Goal: Task Accomplishment & Management: Complete application form

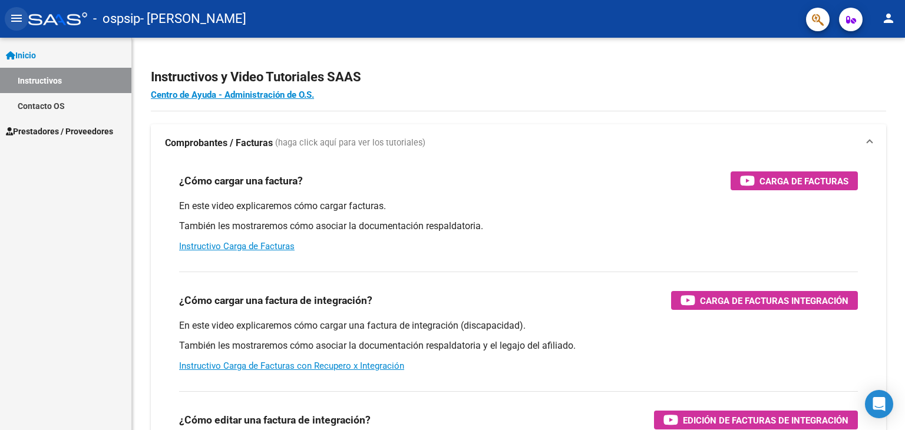
click at [16, 15] on mat-icon "menu" at bounding box center [16, 18] width 14 height 14
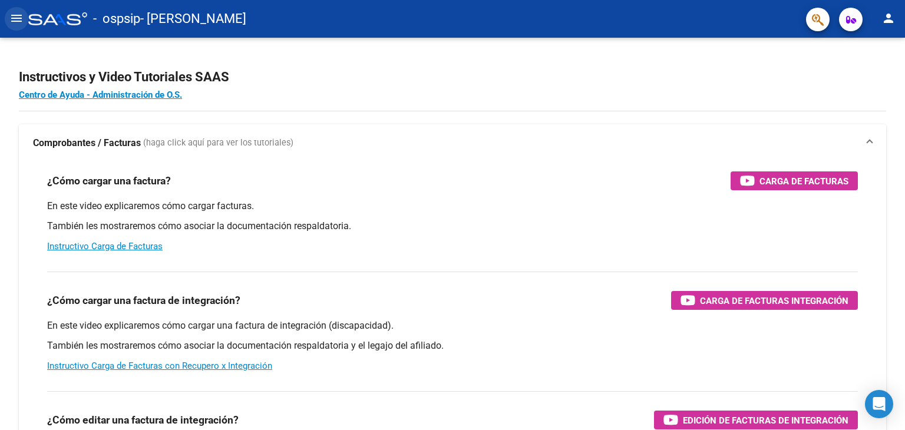
click at [13, 21] on mat-icon "menu" at bounding box center [16, 18] width 14 height 14
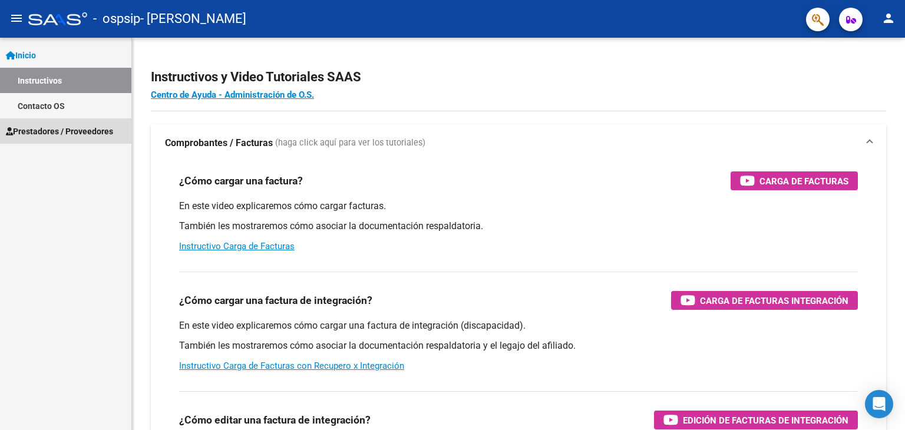
click at [30, 133] on span "Prestadores / Proveedores" at bounding box center [59, 131] width 107 height 13
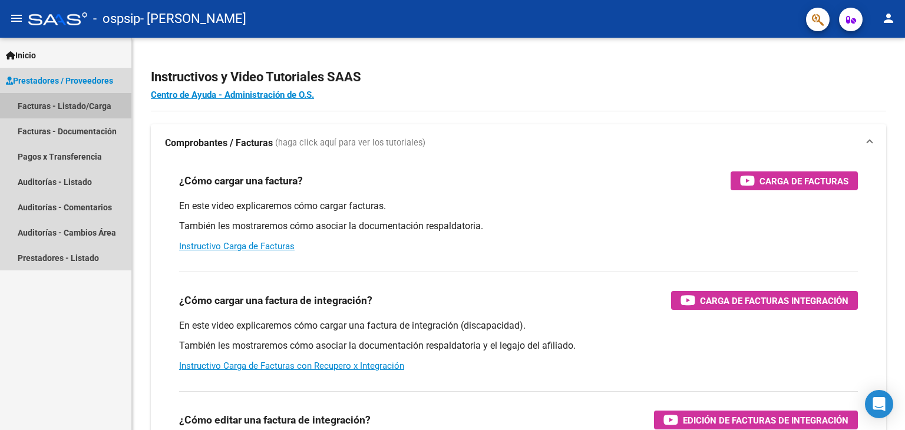
click at [54, 101] on link "Facturas - Listado/Carga" at bounding box center [65, 105] width 131 height 25
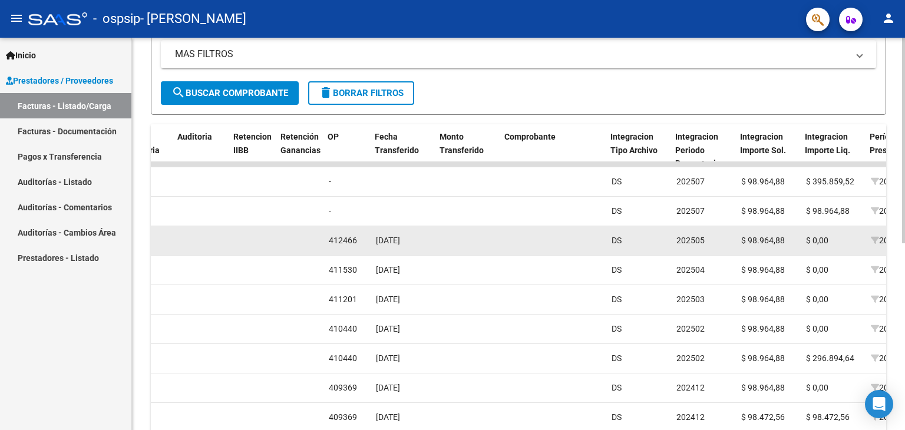
scroll to position [0, 817]
click at [406, 244] on div "[DATE]" at bounding box center [401, 241] width 55 height 14
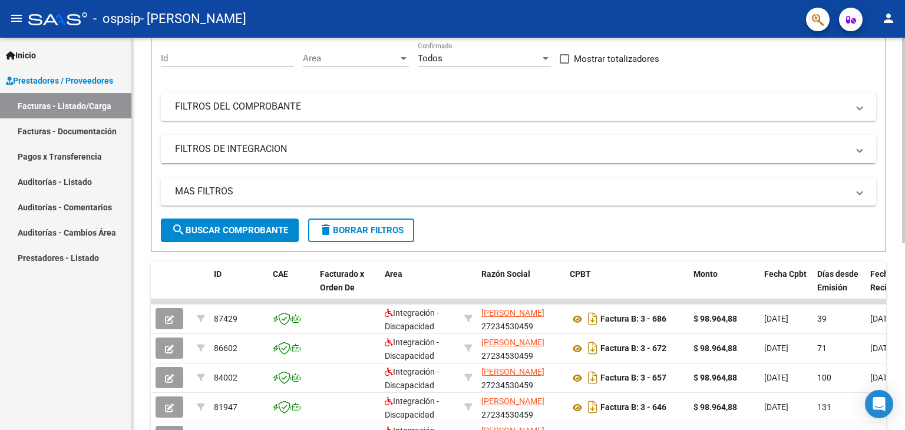
scroll to position [0, 0]
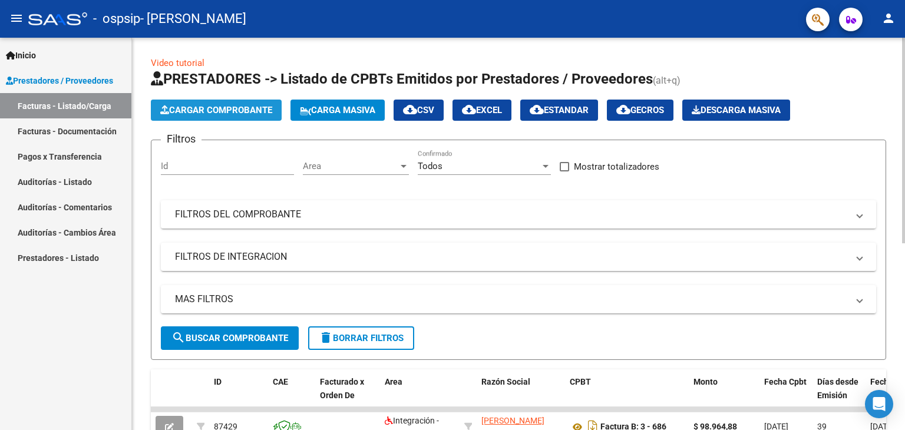
click at [237, 103] on button "Cargar Comprobante" at bounding box center [216, 110] width 131 height 21
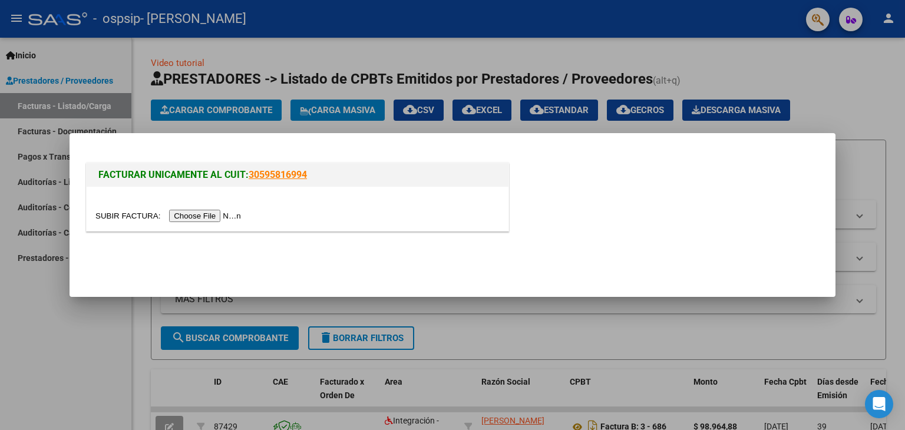
click at [215, 217] on input "file" at bounding box center [169, 216] width 149 height 12
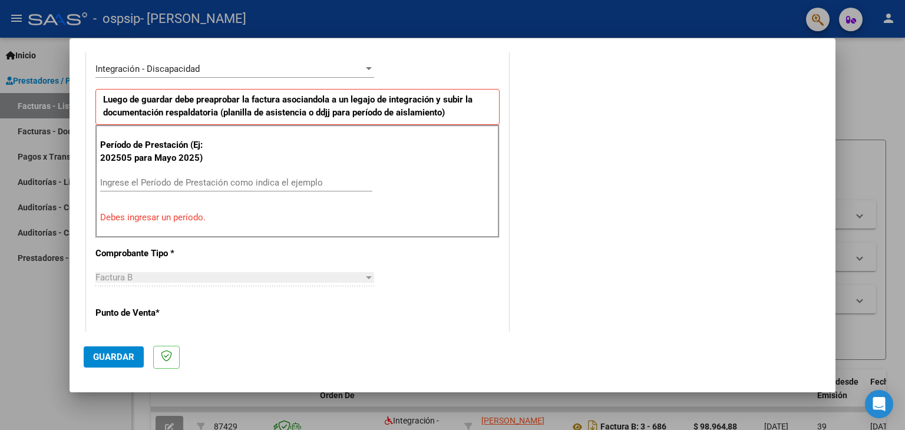
scroll to position [302, 0]
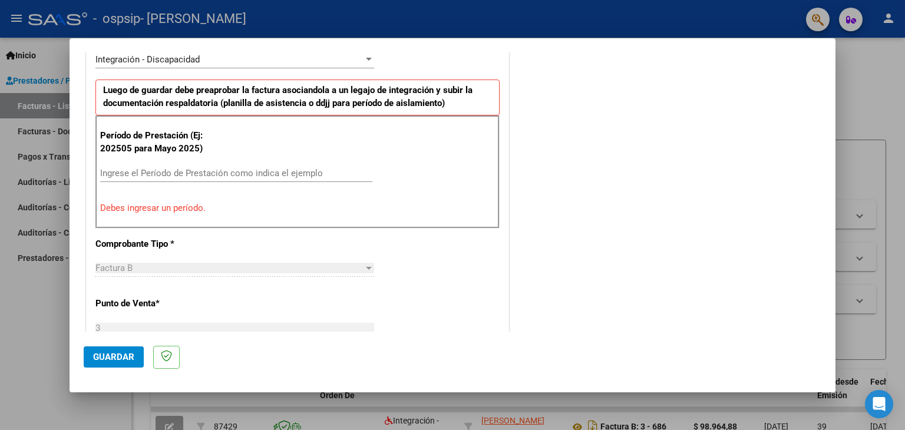
click at [234, 177] on input "Ingrese el Período de Prestación como indica el ejemplo" at bounding box center [236, 173] width 272 height 11
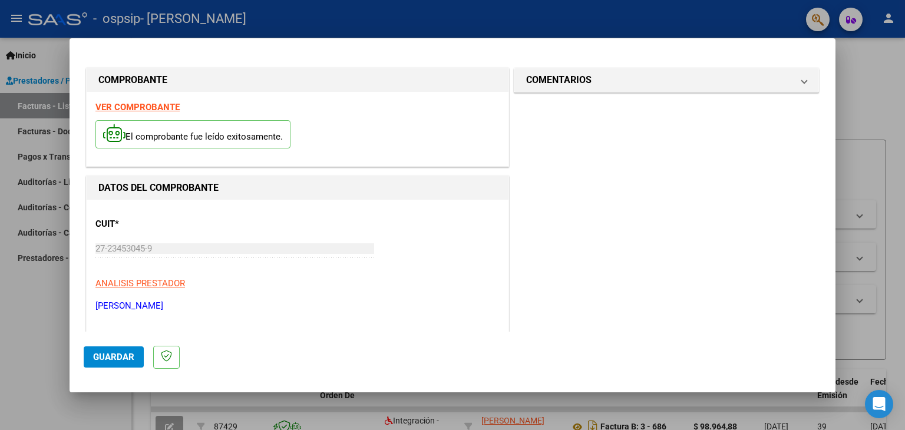
scroll to position [266, 0]
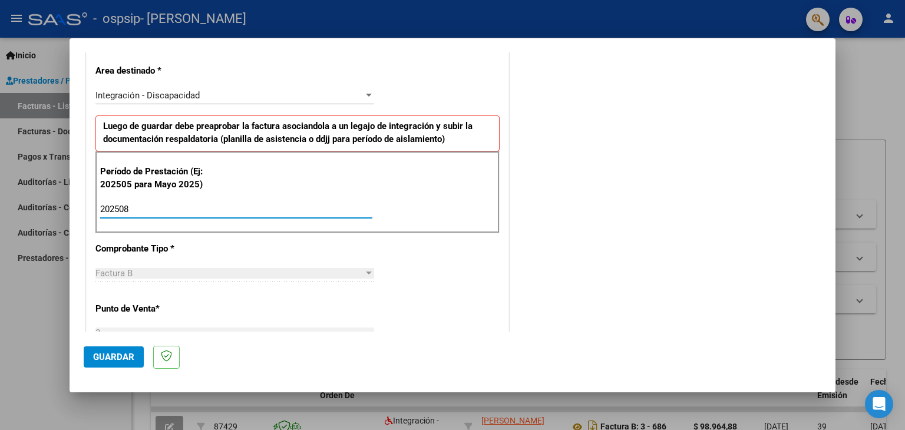
type input "202508"
click at [101, 363] on button "Guardar" at bounding box center [114, 356] width 60 height 21
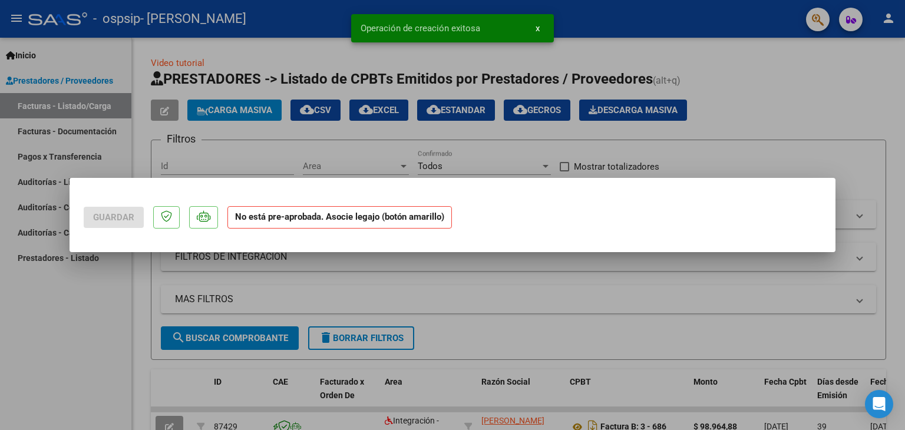
scroll to position [0, 0]
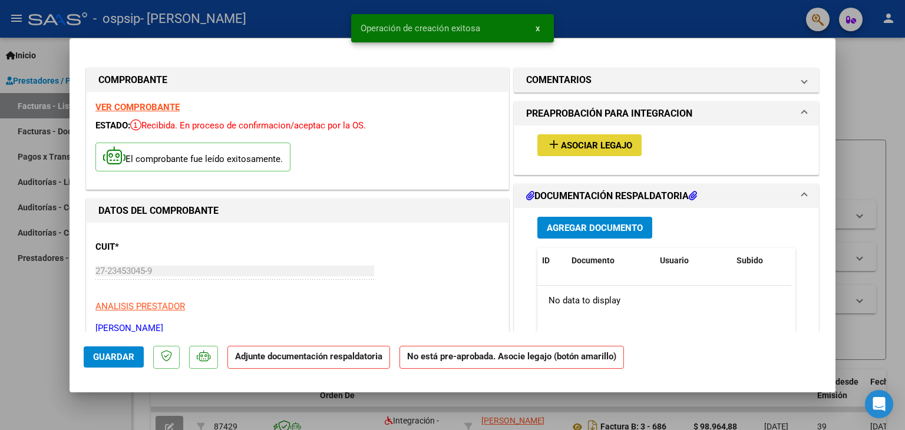
click at [598, 145] on span "Asociar Legajo" at bounding box center [596, 145] width 71 height 11
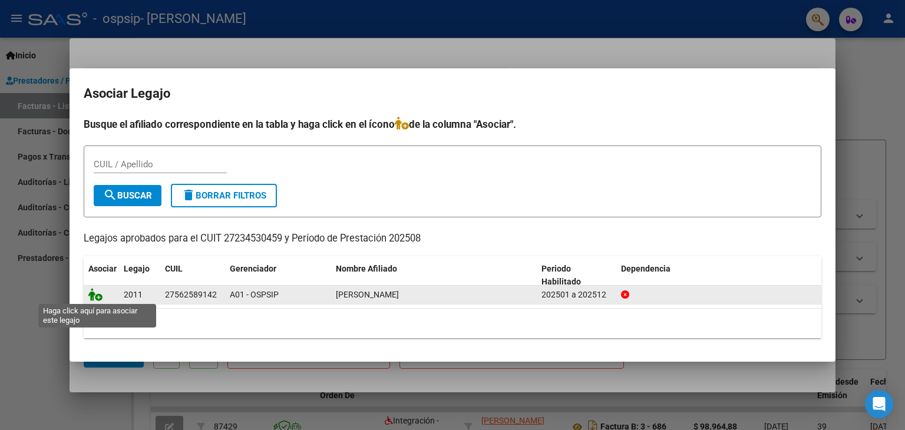
click at [93, 295] on icon at bounding box center [95, 294] width 14 height 13
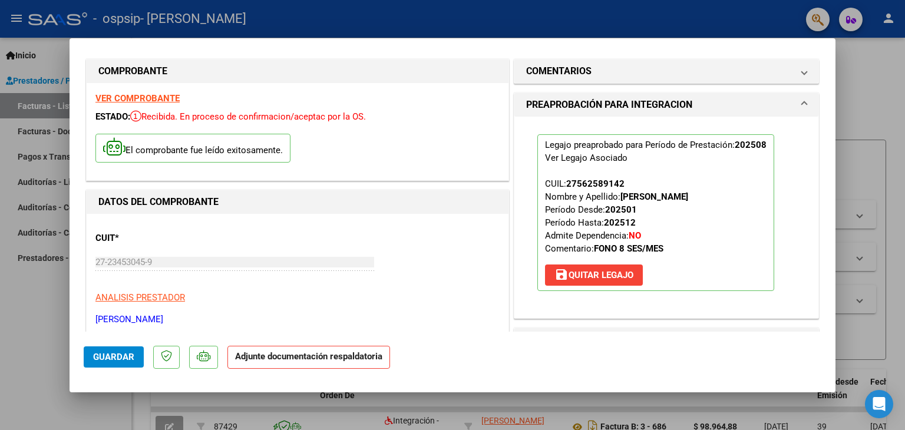
scroll to position [9, 0]
click at [123, 358] on span "Guardar" at bounding box center [113, 357] width 41 height 11
click at [280, 361] on p "Adjunte documentación respaldatoria" at bounding box center [308, 357] width 163 height 23
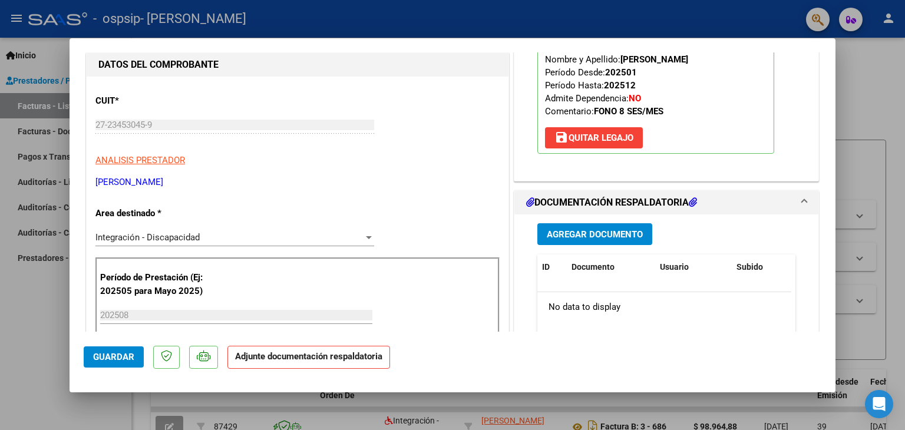
scroll to position [153, 0]
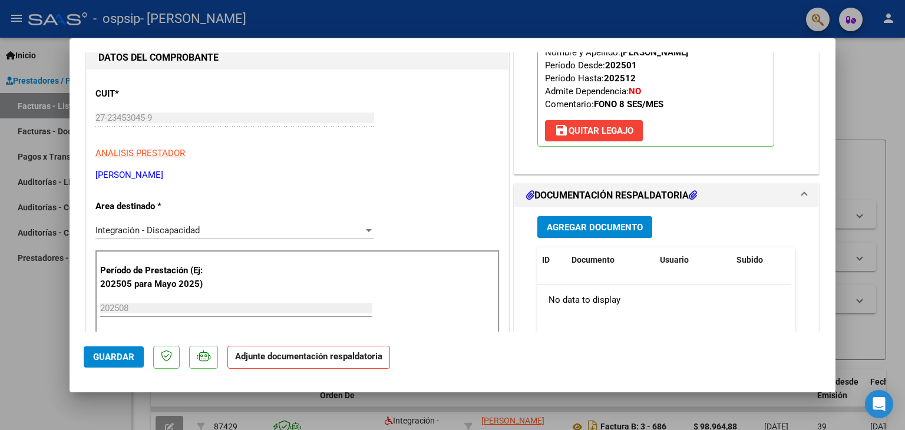
click at [621, 223] on span "Agregar Documento" at bounding box center [595, 227] width 96 height 11
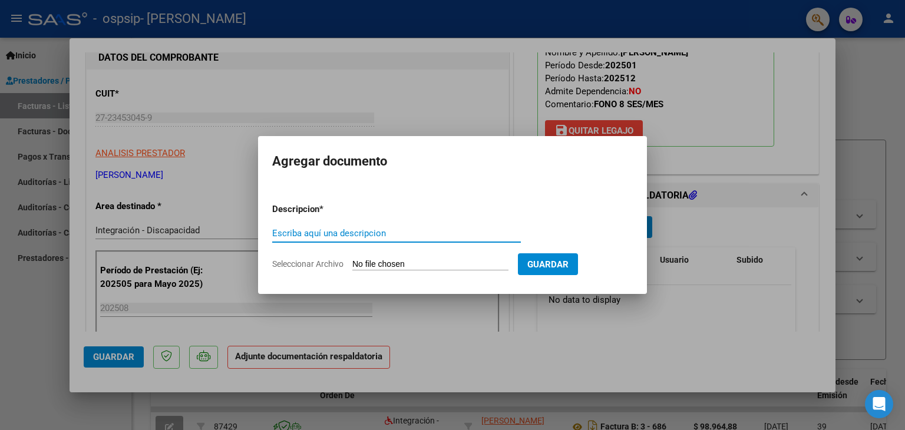
click at [422, 234] on input "Escriba aquí una descripcion" at bounding box center [396, 233] width 249 height 11
type input "planilla de asistencia"
click at [395, 263] on input "Seleccionar Archivo" at bounding box center [430, 264] width 156 height 11
type input "C:\fakepath\PA 0825 [PERSON_NAME].pdf"
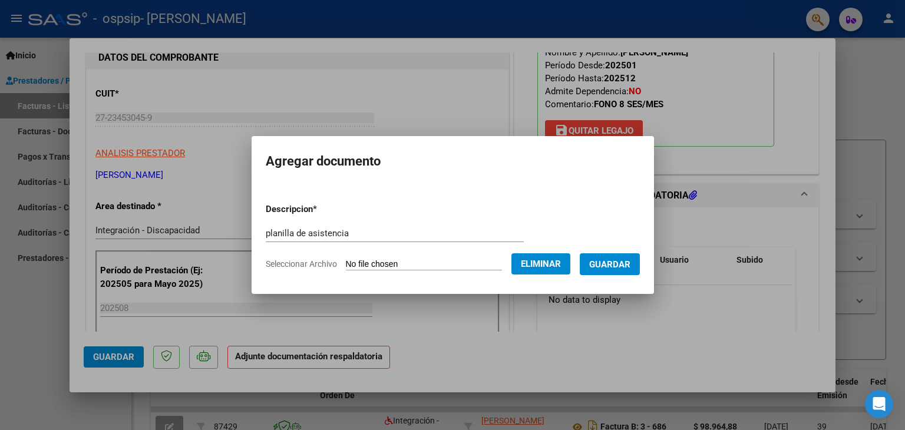
click at [617, 262] on span "Guardar" at bounding box center [609, 264] width 41 height 11
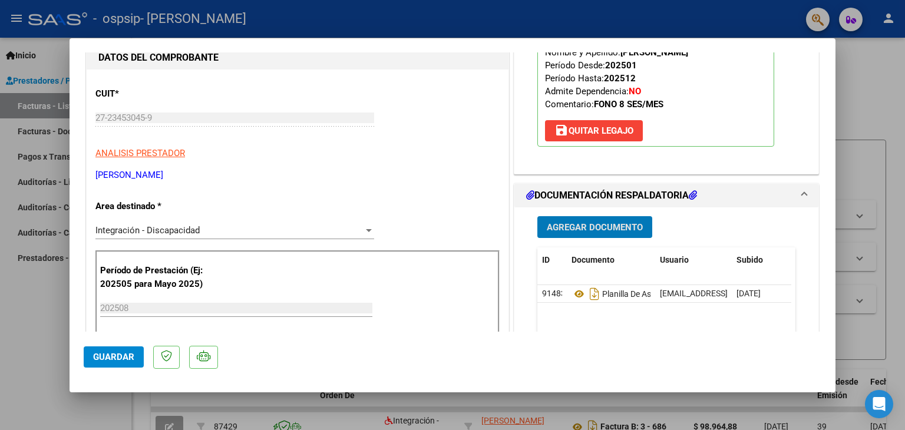
scroll to position [224, 0]
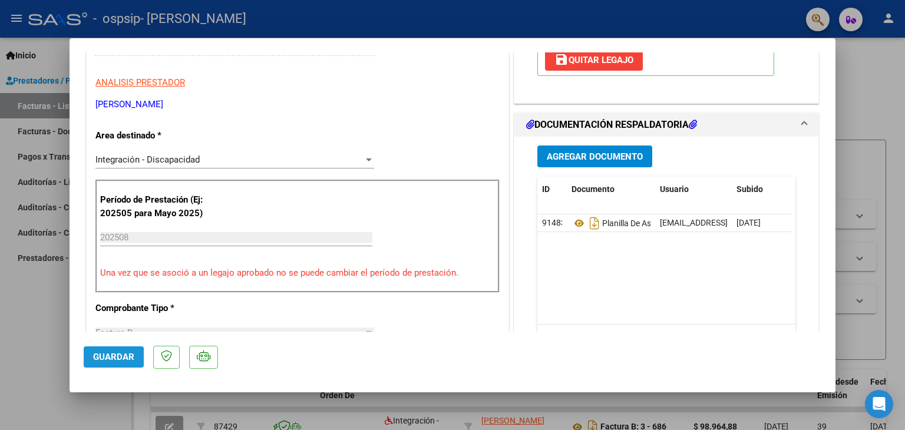
click at [103, 358] on span "Guardar" at bounding box center [113, 357] width 41 height 11
click at [117, 360] on span "Guardar" at bounding box center [113, 357] width 41 height 11
